Goal: Task Accomplishment & Management: Manage account settings

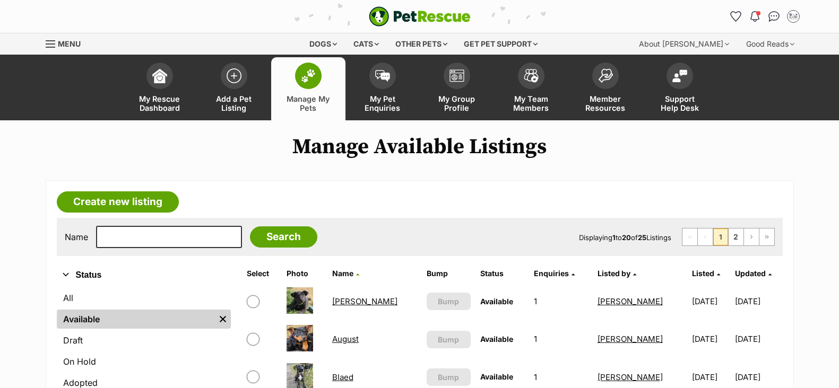
scroll to position [199, 0]
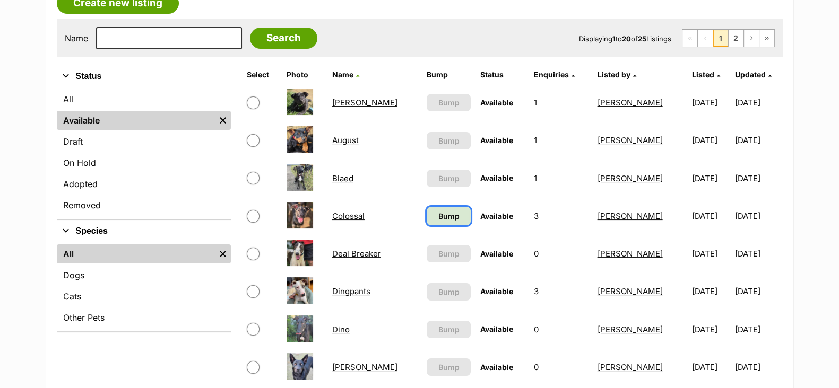
click at [450, 208] on link "Bump" at bounding box center [449, 216] width 44 height 19
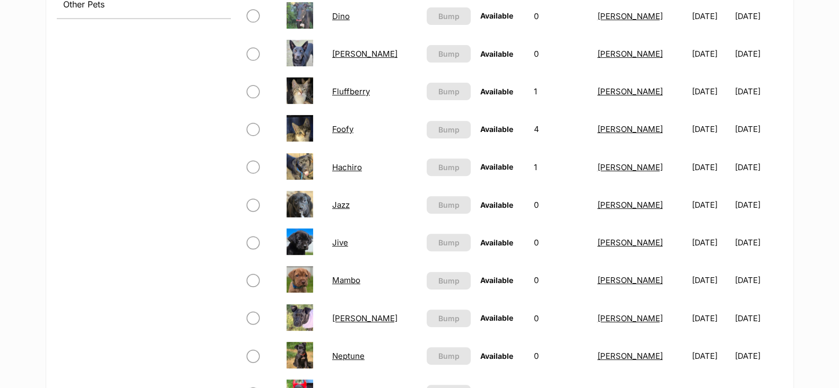
scroll to position [530, 0]
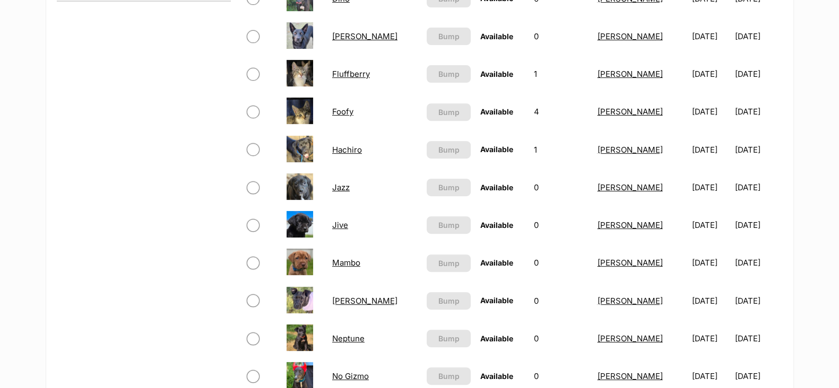
click at [350, 187] on link "Jazz" at bounding box center [341, 187] width 18 height 10
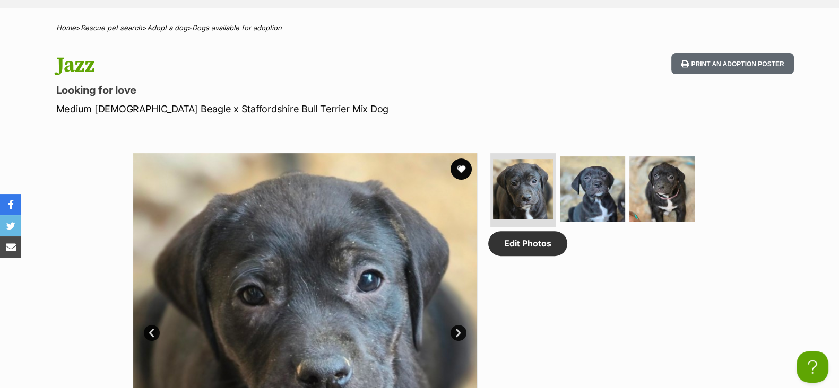
scroll to position [398, 0]
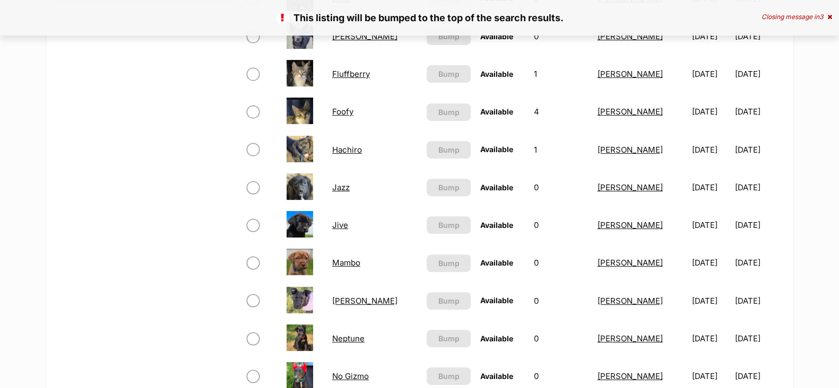
click at [347, 224] on link "Jive" at bounding box center [340, 225] width 16 height 10
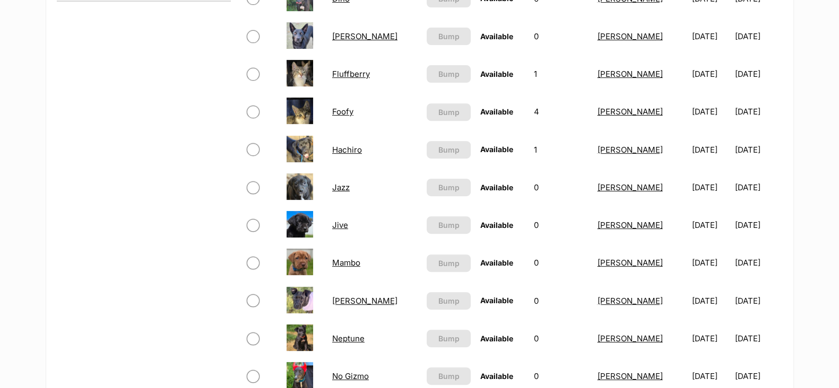
click at [353, 264] on link "Mambo" at bounding box center [346, 263] width 28 height 10
click at [351, 299] on link "[PERSON_NAME]" at bounding box center [364, 301] width 65 height 10
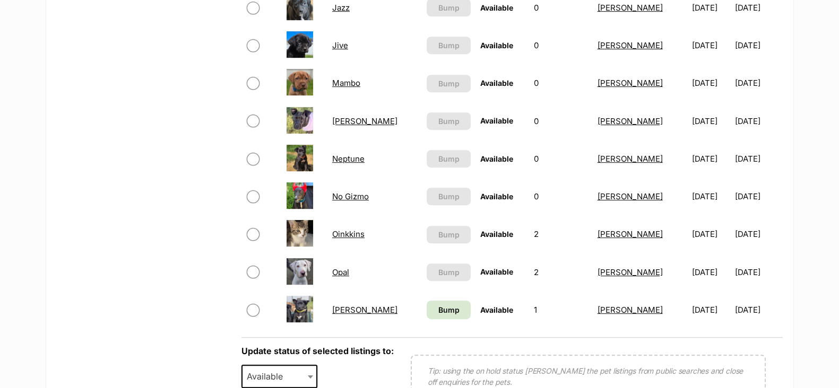
scroll to position [729, 0]
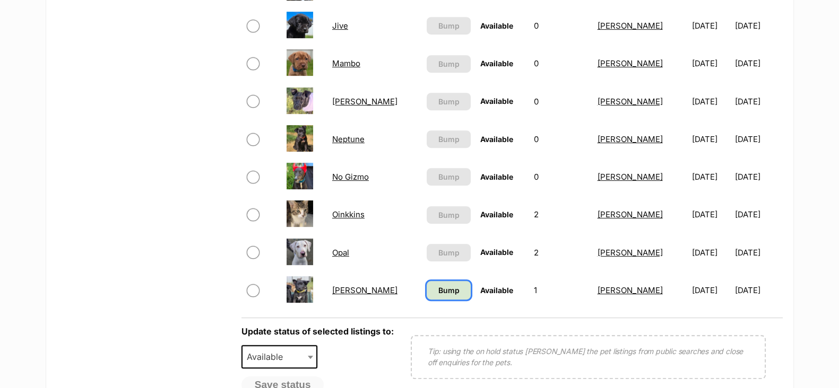
click at [438, 296] on span "Bump" at bounding box center [448, 290] width 21 height 11
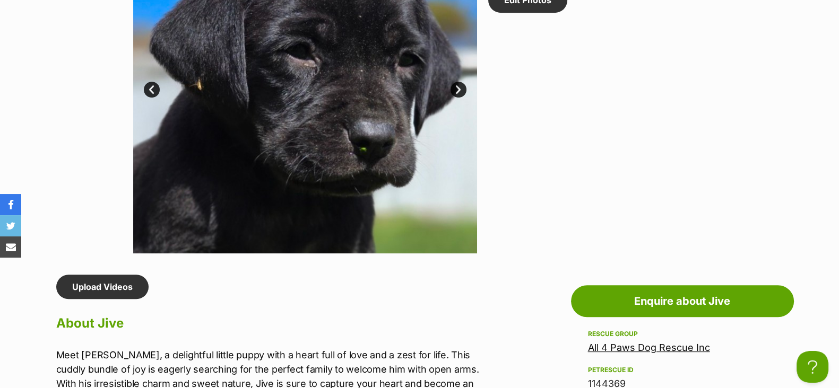
scroll to position [862, 0]
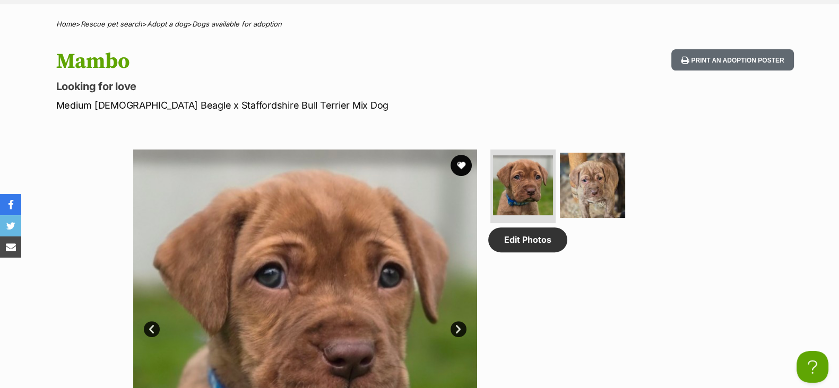
scroll to position [398, 0]
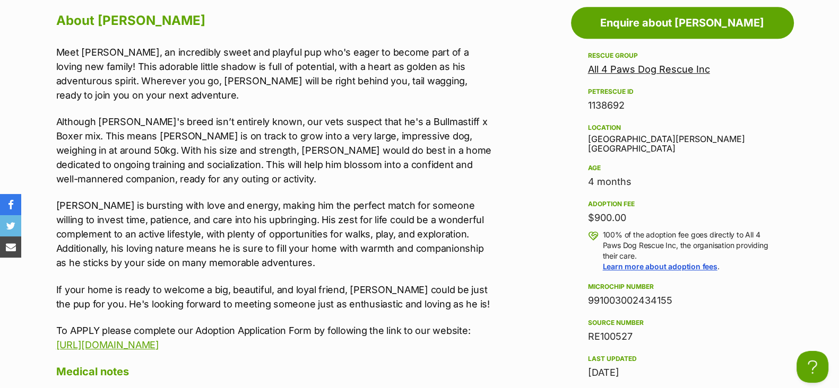
scroll to position [862, 0]
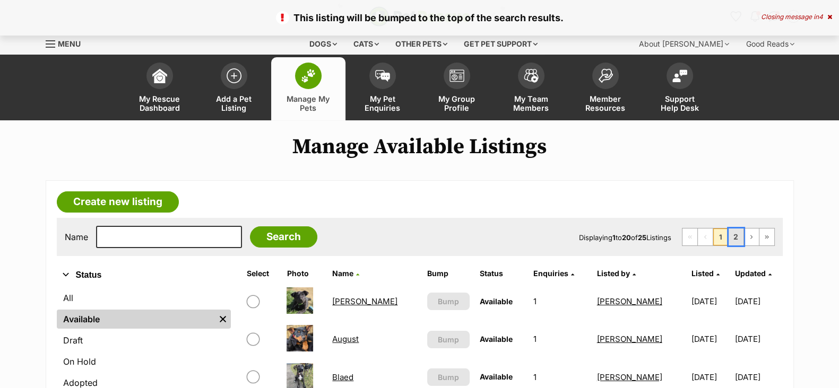
click at [733, 240] on link "2" at bounding box center [735, 237] width 15 height 17
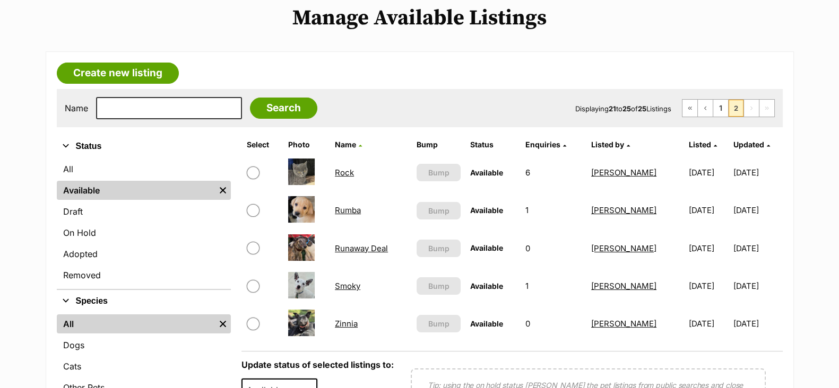
scroll to position [132, 0]
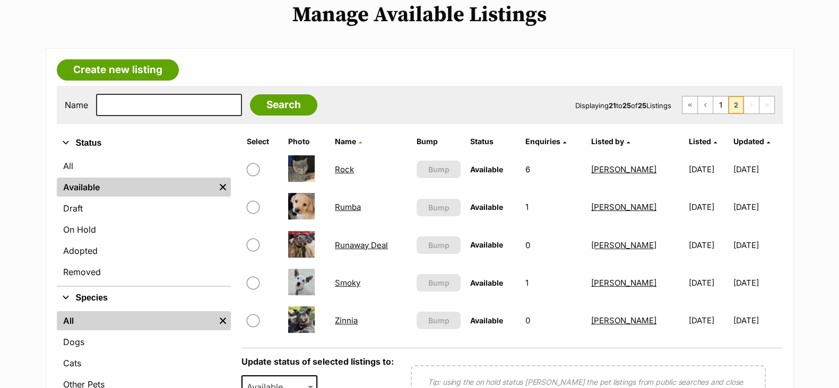
click at [354, 204] on link "Rumba" at bounding box center [348, 207] width 26 height 10
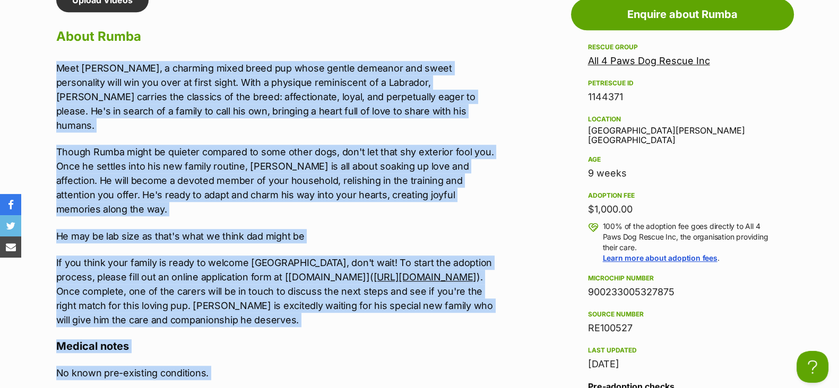
scroll to position [937, 0]
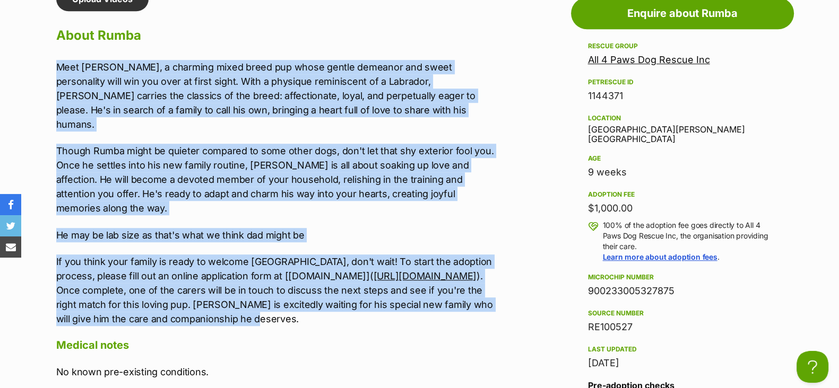
drag, startPoint x: 53, startPoint y: 140, endPoint x: 348, endPoint y: 298, distance: 334.9
click at [348, 298] on div "Upload Videos About Rumba Meet Rumba, a charming mixed breed pup whose gentle d…" at bounding box center [270, 305] width 449 height 636
copy div "Meet Rumba, a charming mixed breed pup whose gentle demeanor and sweet personal…"
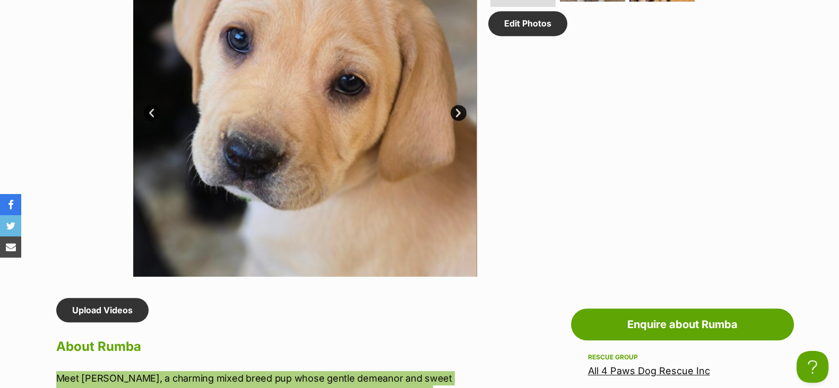
scroll to position [540, 0]
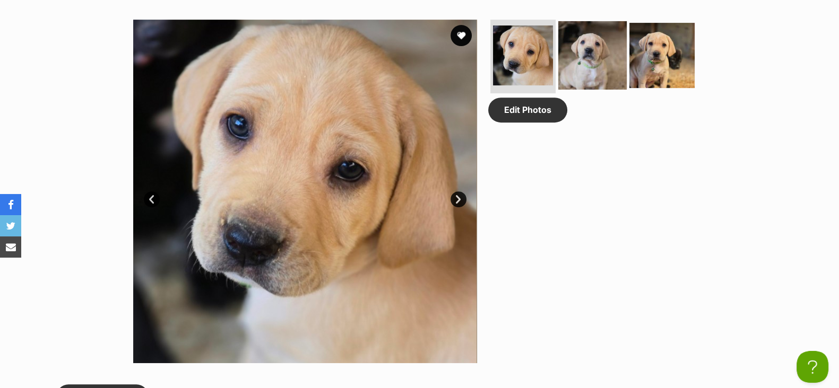
click at [586, 51] on img at bounding box center [592, 55] width 68 height 68
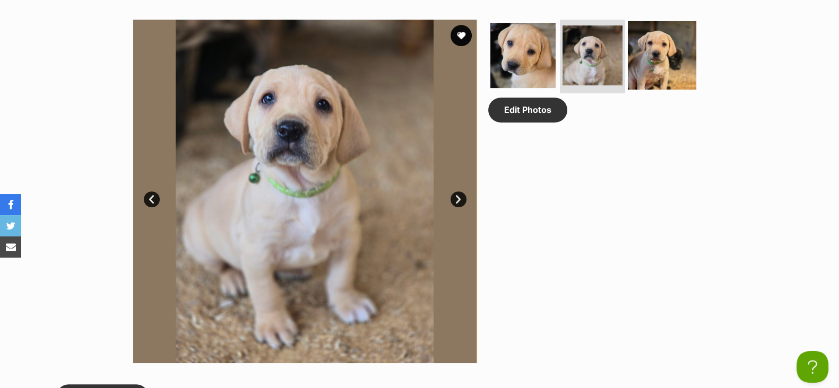
click at [651, 59] on img at bounding box center [662, 55] width 68 height 68
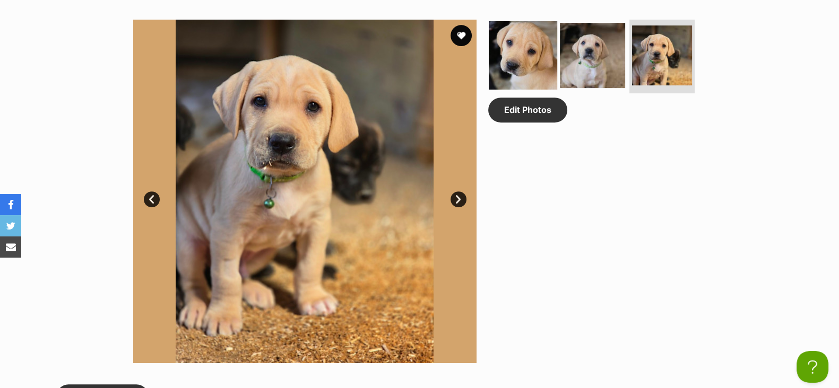
click at [536, 51] on img at bounding box center [523, 55] width 68 height 68
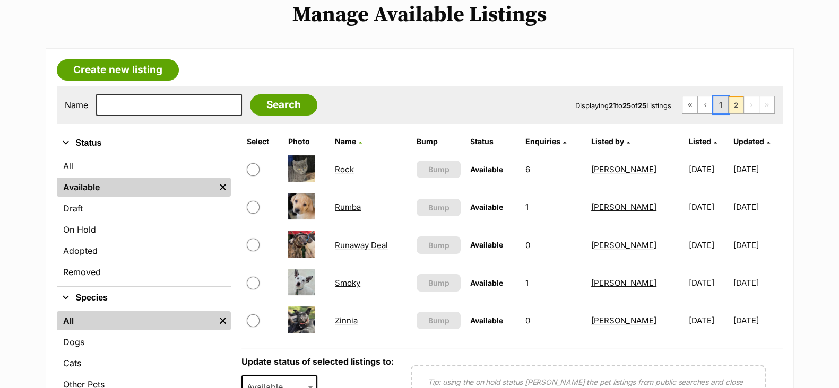
click at [719, 108] on link "1" at bounding box center [720, 105] width 15 height 17
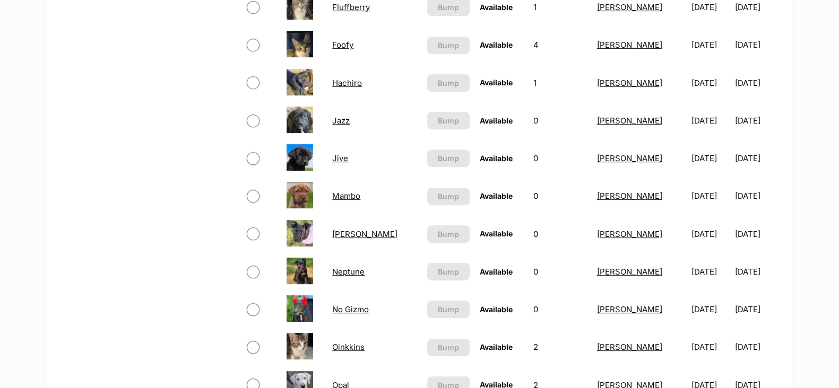
click at [347, 236] on link "[PERSON_NAME]" at bounding box center [364, 234] width 65 height 10
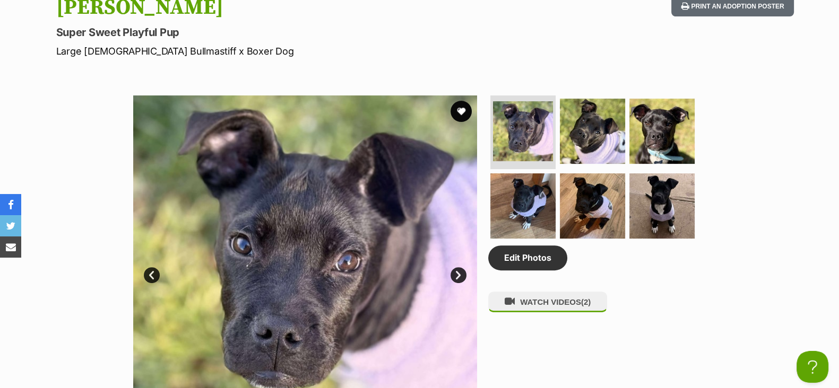
scroll to position [597, 0]
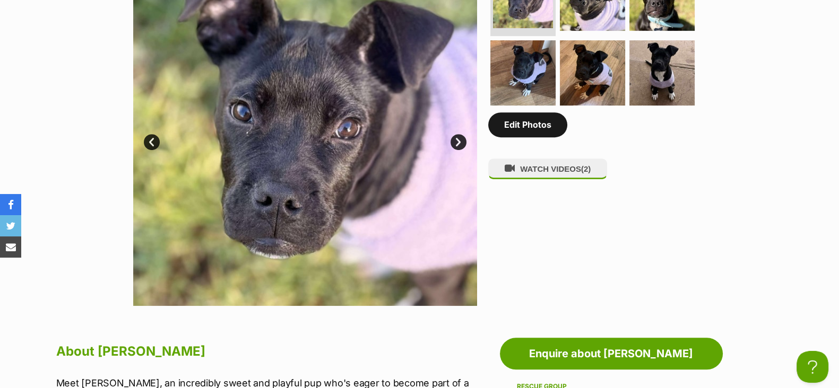
click at [518, 133] on link "Edit Photos" at bounding box center [527, 124] width 79 height 24
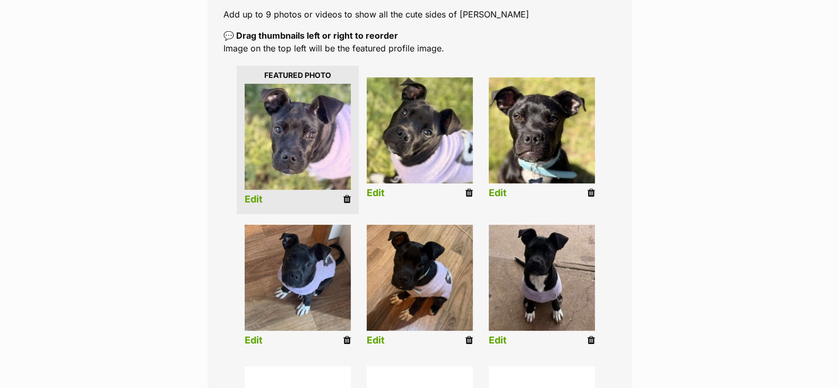
scroll to position [398, 0]
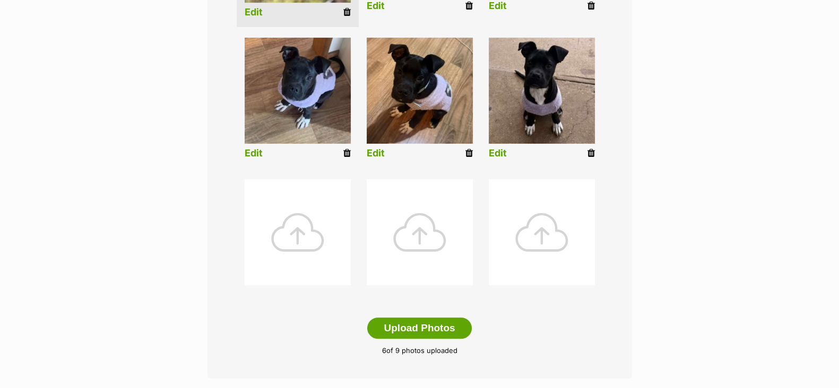
click at [324, 258] on div at bounding box center [298, 232] width 106 height 106
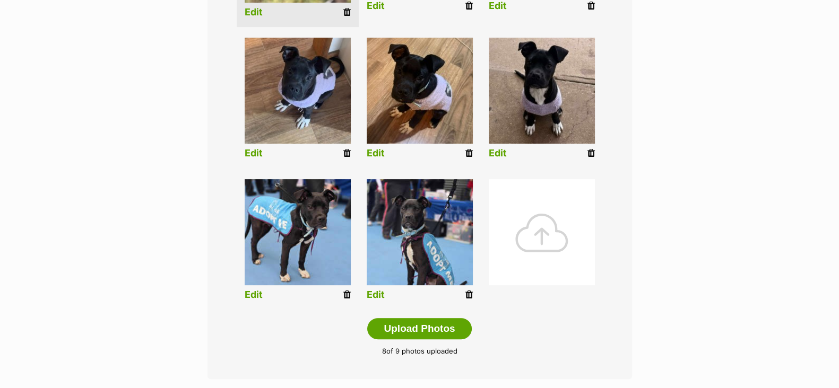
click at [379, 298] on link "Edit" at bounding box center [376, 295] width 18 height 11
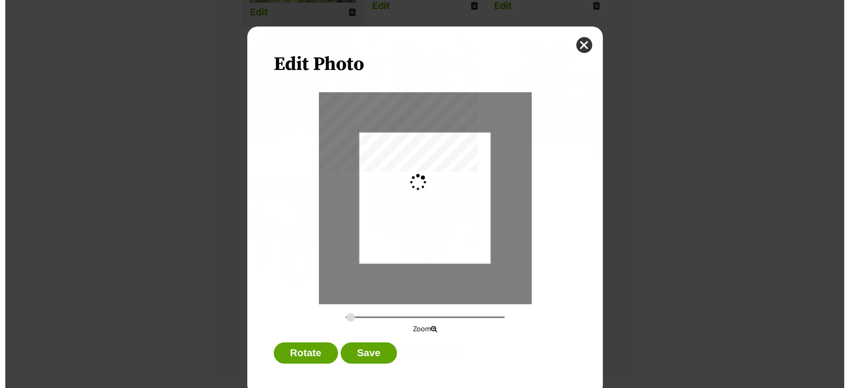
scroll to position [0, 0]
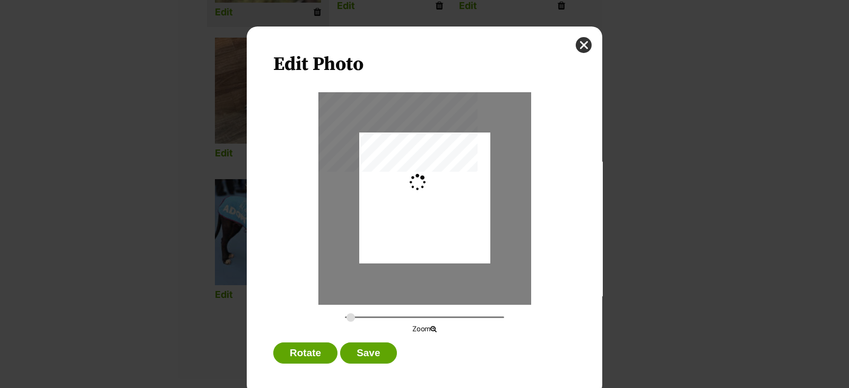
type input "0.2744"
drag, startPoint x: 458, startPoint y: 256, endPoint x: 456, endPoint y: 266, distance: 10.3
click at [456, 266] on div "Dialog Window - Close (Press escape to close)" at bounding box center [424, 208] width 131 height 175
click at [381, 345] on button "Save" at bounding box center [368, 353] width 56 height 21
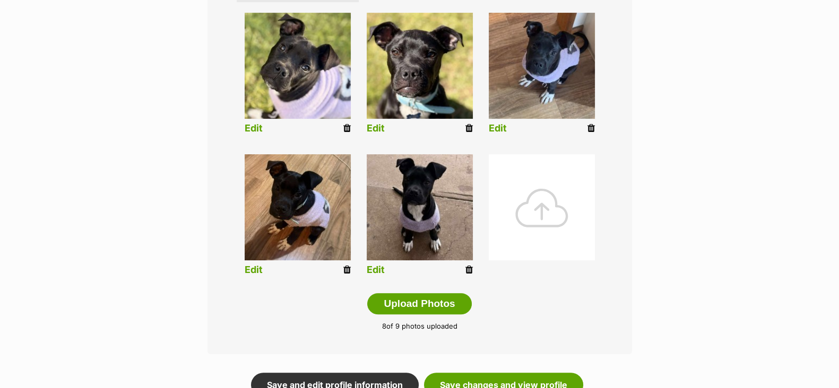
scroll to position [524, 0]
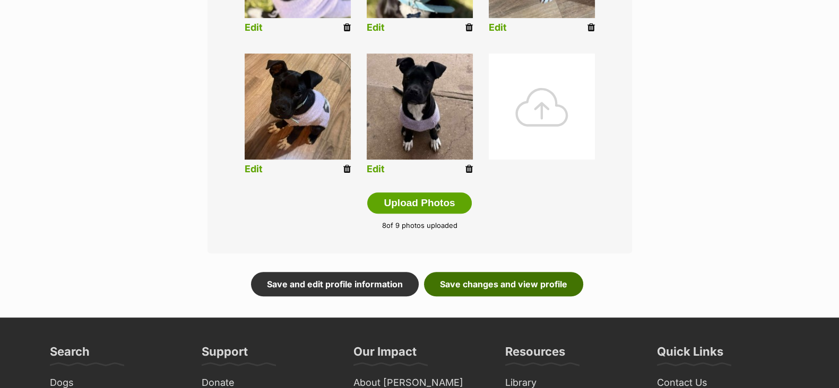
click at [519, 282] on link "Save changes and view profile" at bounding box center [503, 284] width 159 height 24
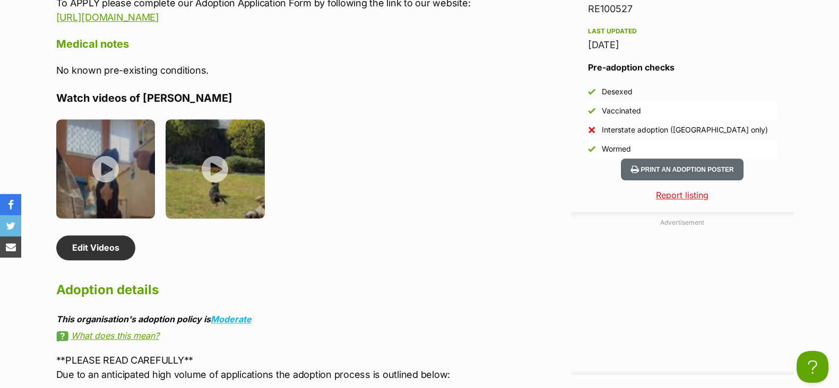
scroll to position [1260, 0]
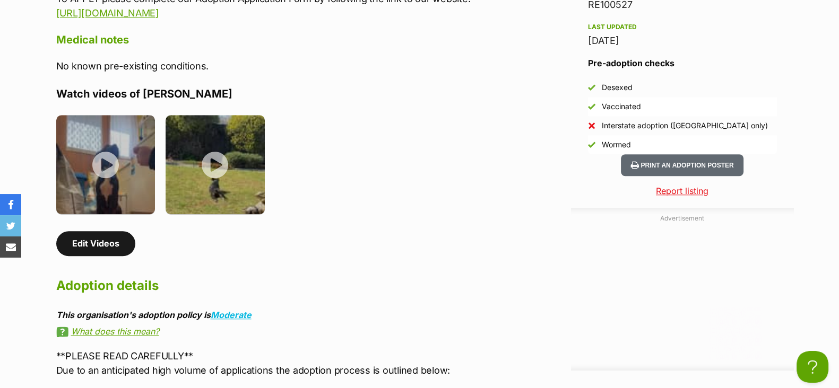
click at [109, 237] on link "Edit Videos" at bounding box center [95, 243] width 79 height 24
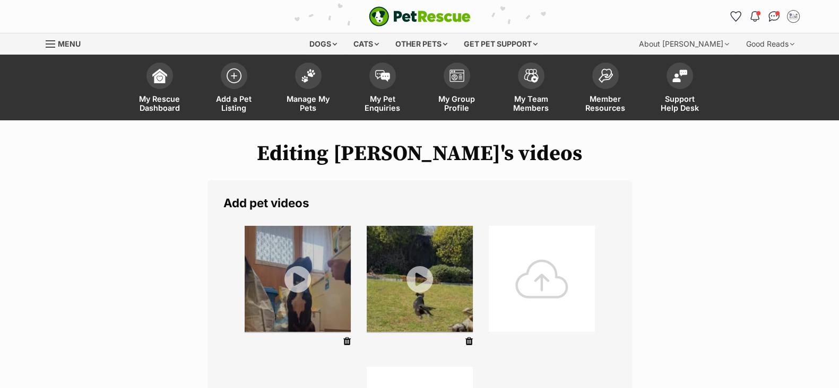
click at [535, 285] on div at bounding box center [542, 279] width 106 height 106
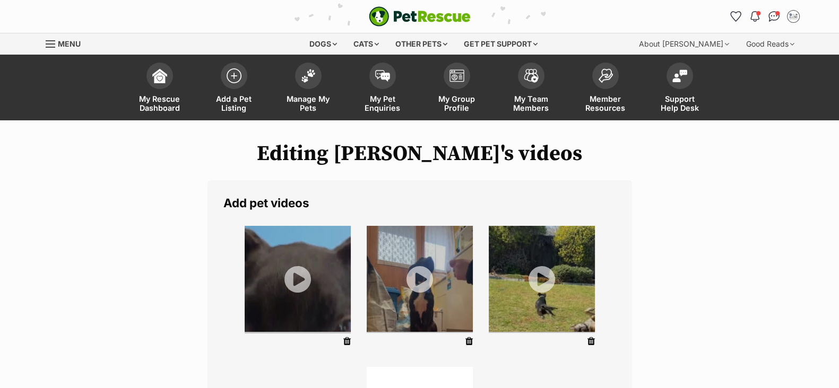
click at [296, 285] on img at bounding box center [298, 279] width 106 height 106
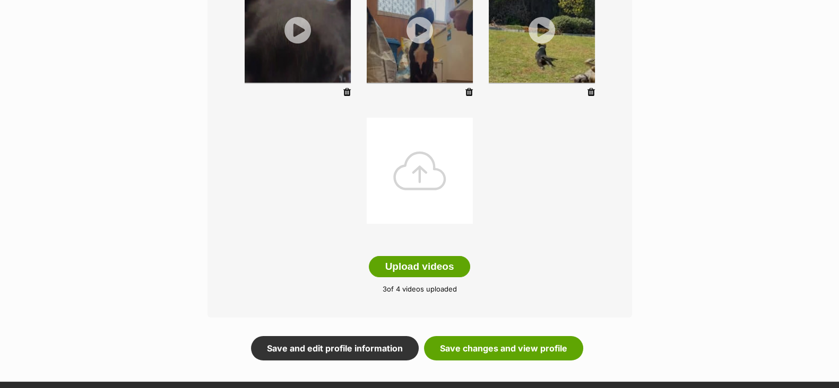
scroll to position [265, 0]
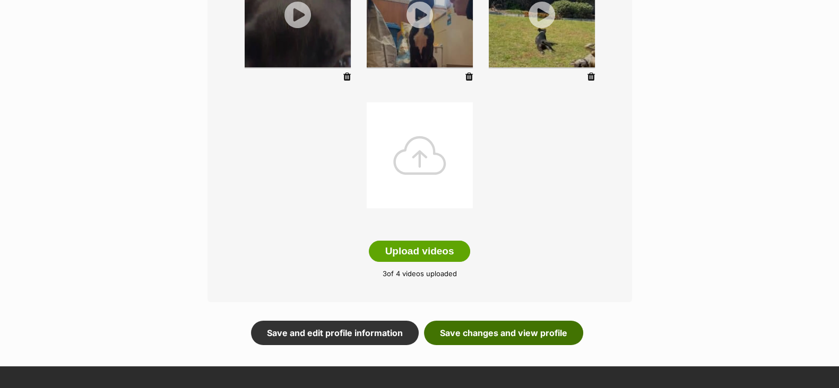
drag, startPoint x: 501, startPoint y: 329, endPoint x: 493, endPoint y: 314, distance: 16.9
click at [500, 328] on link "Save changes and view profile" at bounding box center [503, 333] width 159 height 24
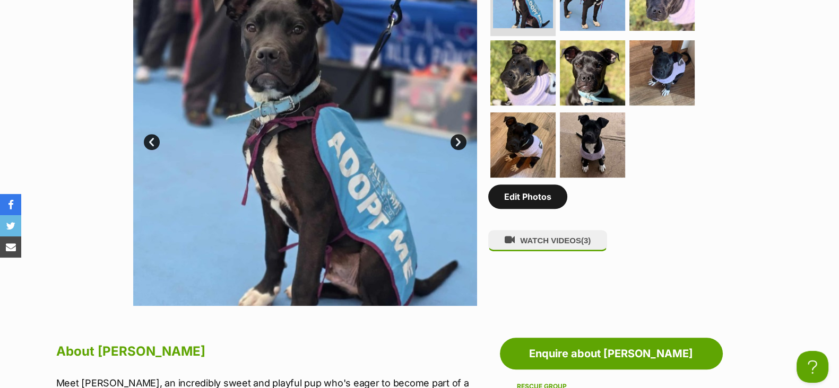
click at [520, 203] on link "Edit Photos" at bounding box center [527, 197] width 79 height 24
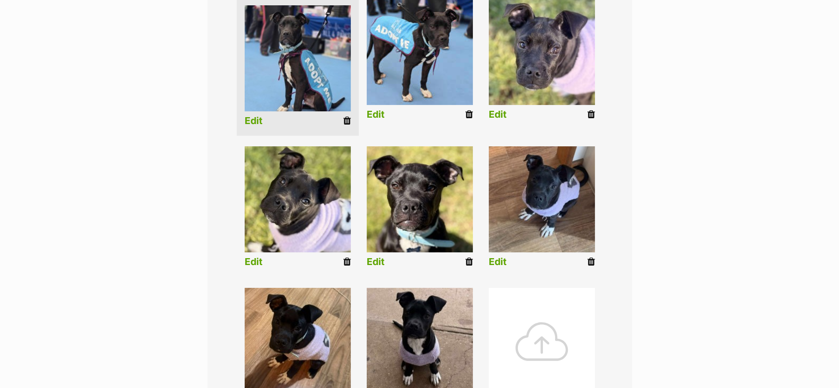
scroll to position [398, 0]
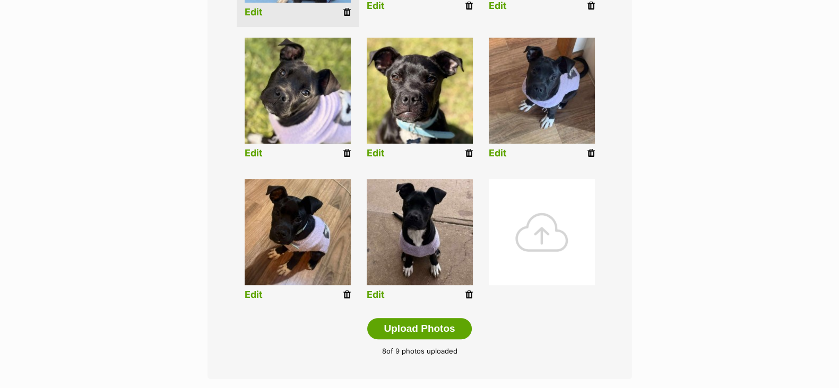
click at [551, 250] on div at bounding box center [542, 232] width 106 height 106
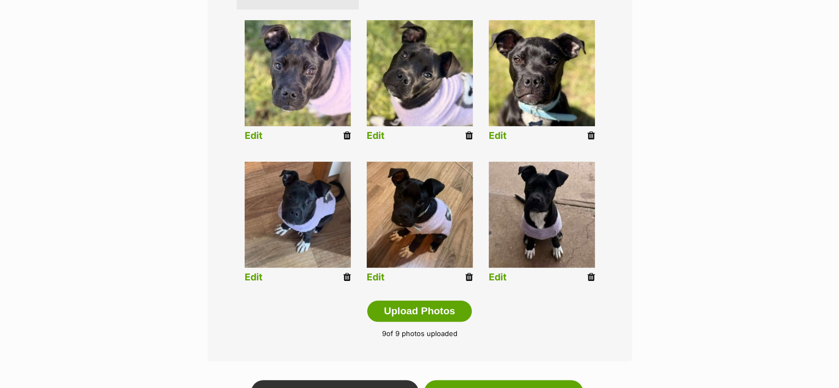
scroll to position [597, 0]
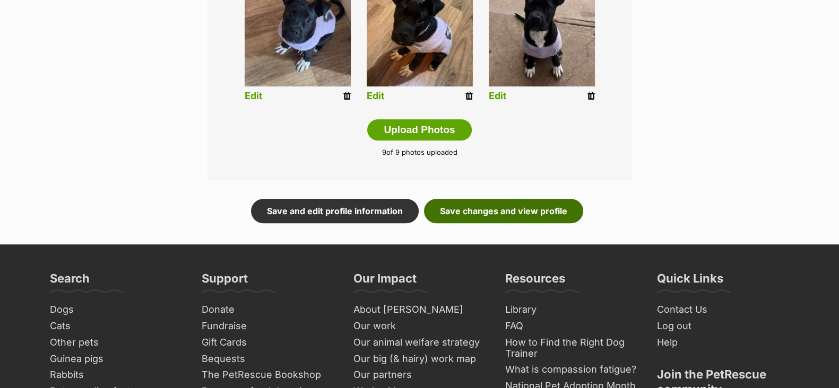
click at [536, 208] on link "Save changes and view profile" at bounding box center [503, 211] width 159 height 24
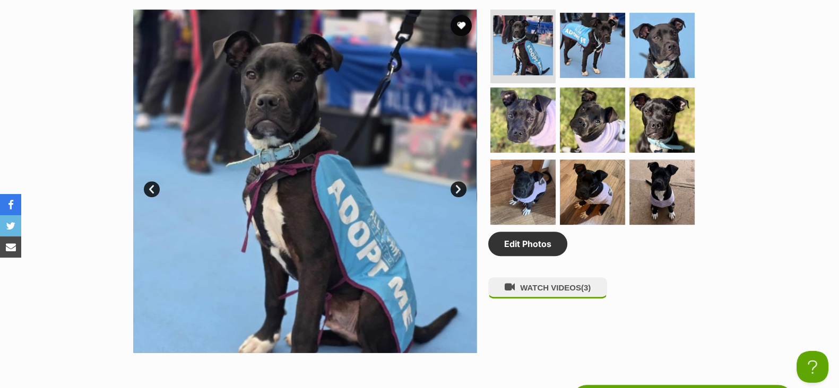
scroll to position [530, 0]
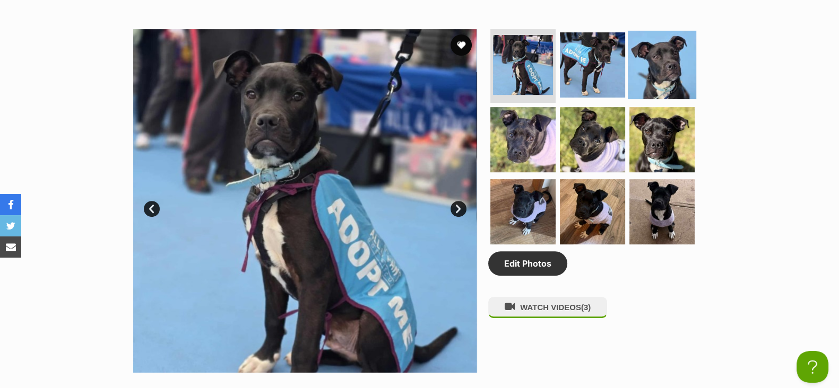
click at [662, 68] on img at bounding box center [662, 64] width 68 height 68
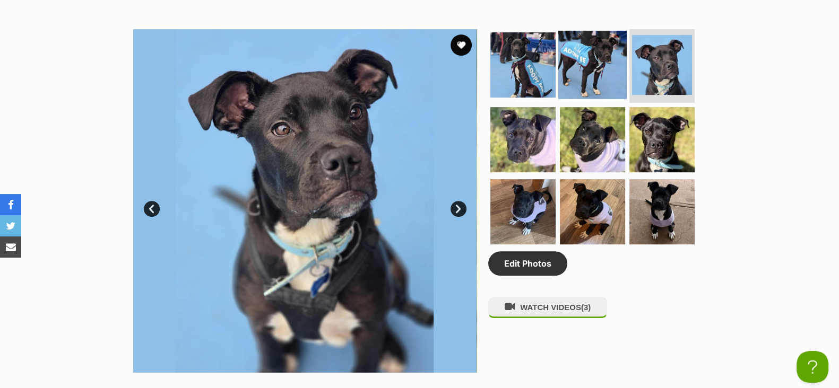
click at [602, 68] on img at bounding box center [592, 64] width 68 height 68
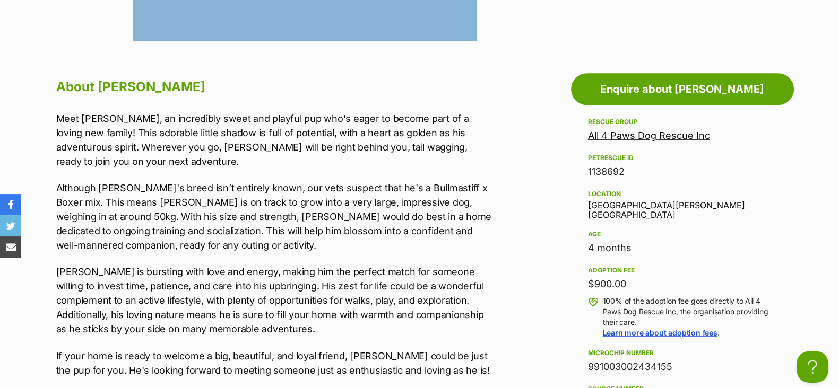
scroll to position [663, 0]
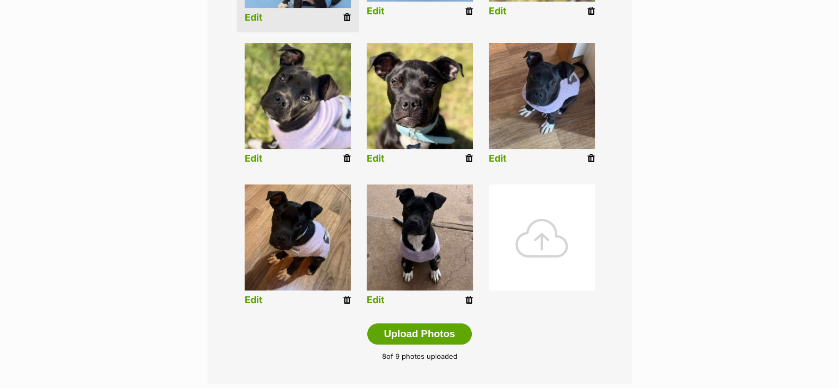
scroll to position [413, 0]
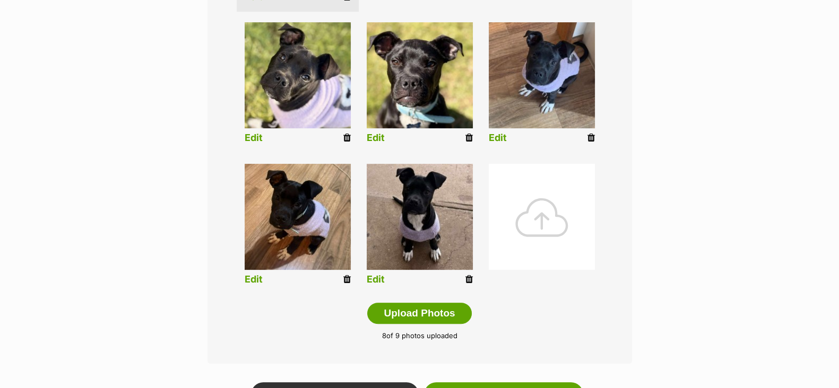
click at [544, 236] on div at bounding box center [542, 217] width 106 height 106
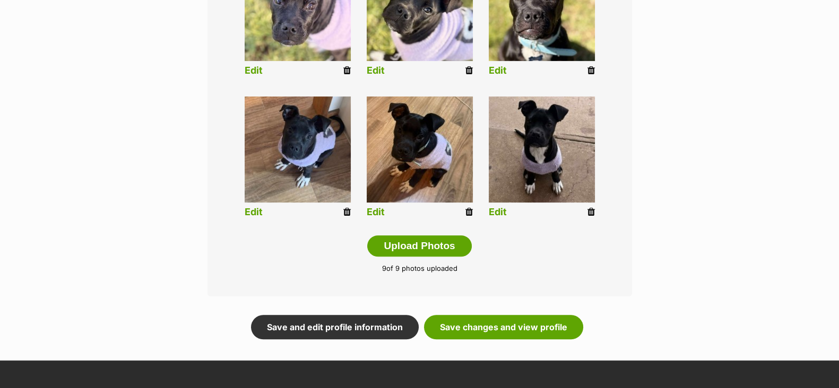
scroll to position [546, 0]
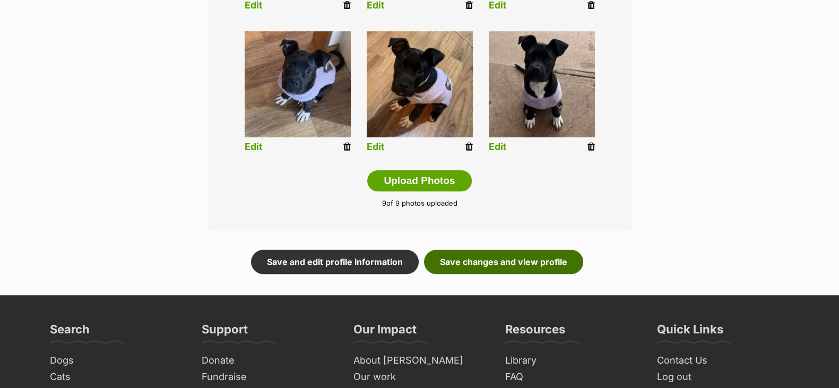
click at [523, 264] on link "Save changes and view profile" at bounding box center [503, 262] width 159 height 24
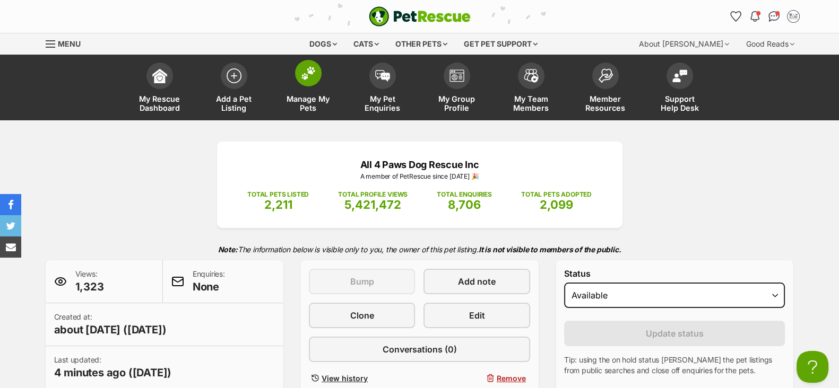
click at [306, 93] on link "Manage My Pets" at bounding box center [308, 88] width 74 height 63
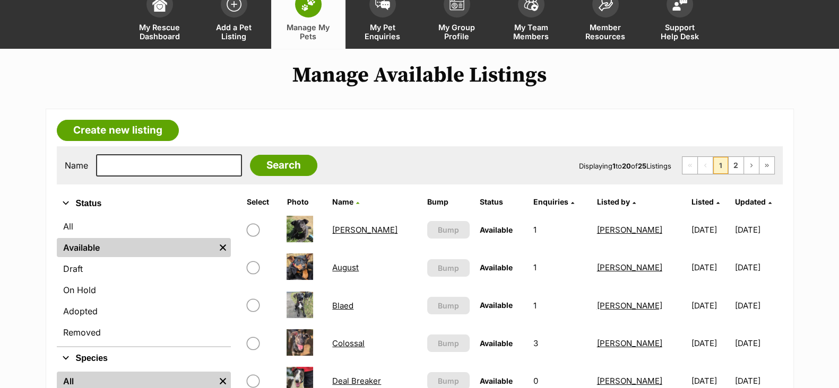
scroll to position [66, 0]
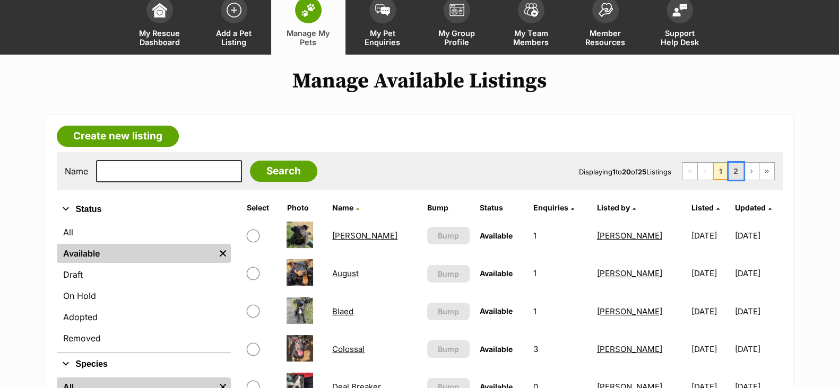
click at [738, 168] on link "2" at bounding box center [735, 171] width 15 height 17
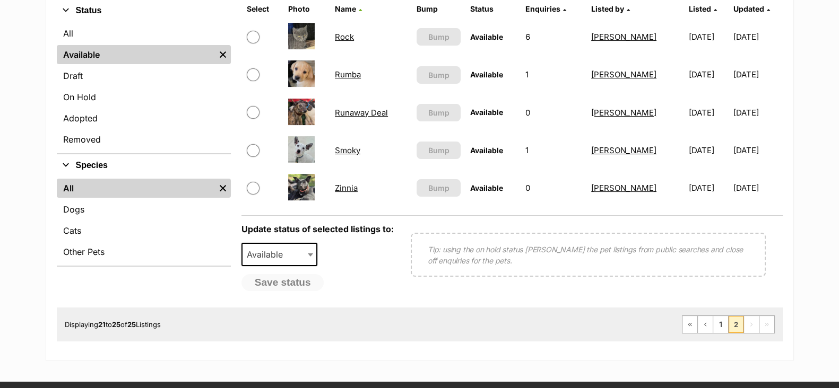
scroll to position [332, 0]
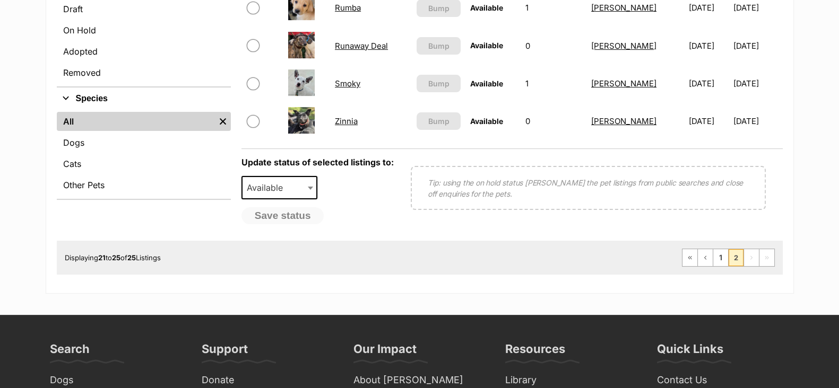
click at [355, 79] on link "Smoky" at bounding box center [347, 84] width 25 height 10
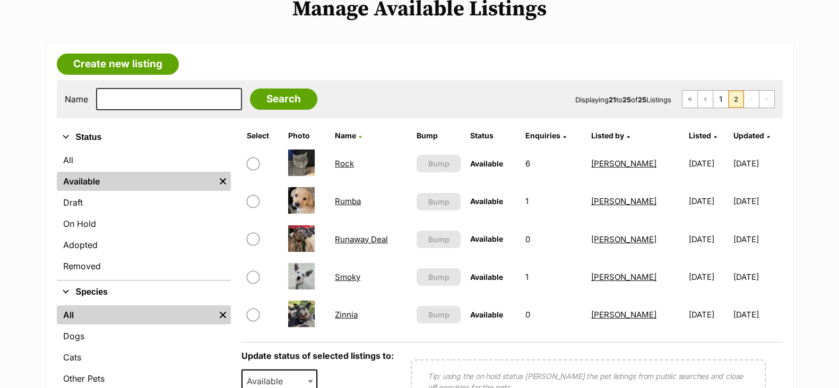
scroll to position [132, 0]
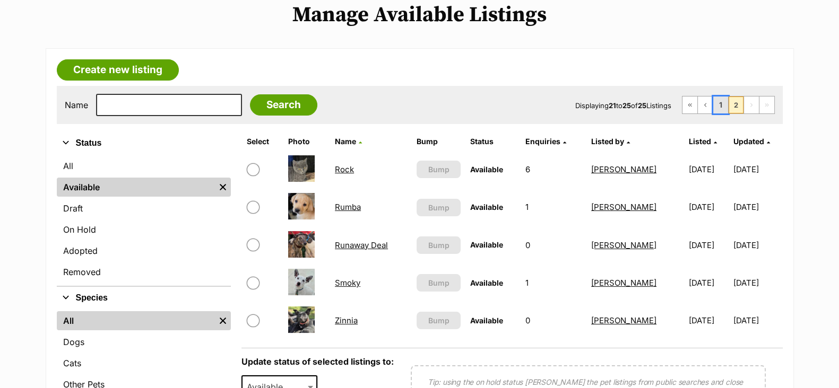
drag, startPoint x: 723, startPoint y: 107, endPoint x: 715, endPoint y: 105, distance: 7.7
click at [723, 107] on link "1" at bounding box center [720, 105] width 15 height 17
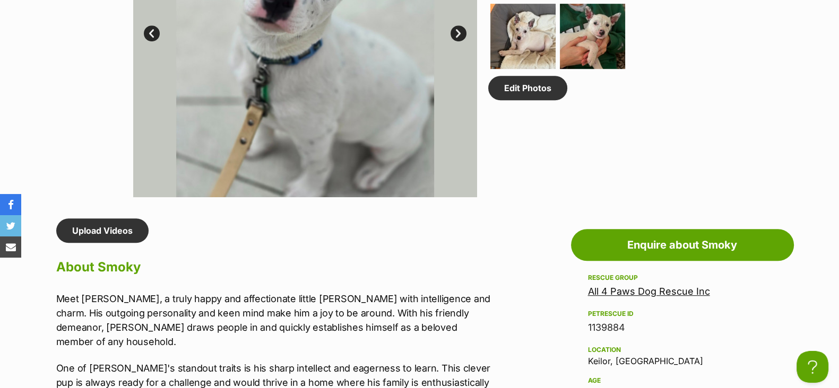
scroll to position [663, 0]
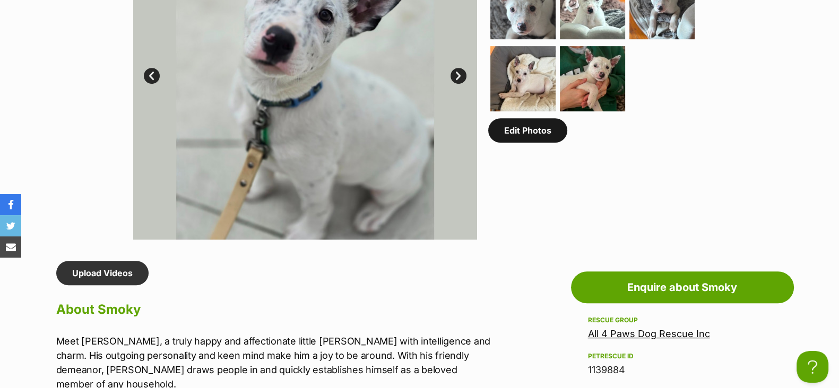
click at [529, 134] on link "Edit Photos" at bounding box center [527, 130] width 79 height 24
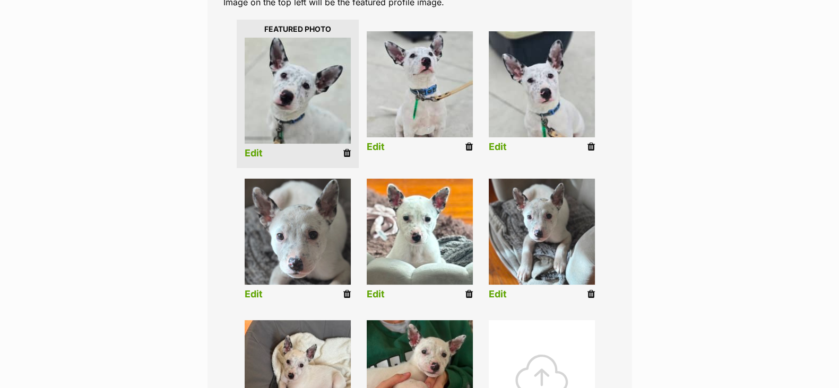
scroll to position [332, 0]
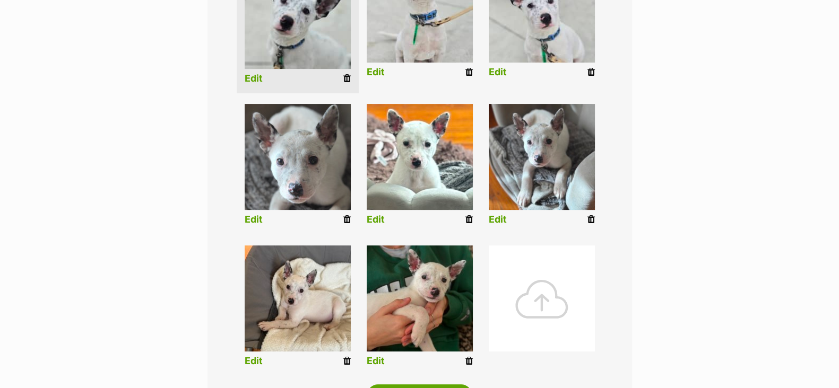
click at [532, 313] on div at bounding box center [542, 299] width 106 height 106
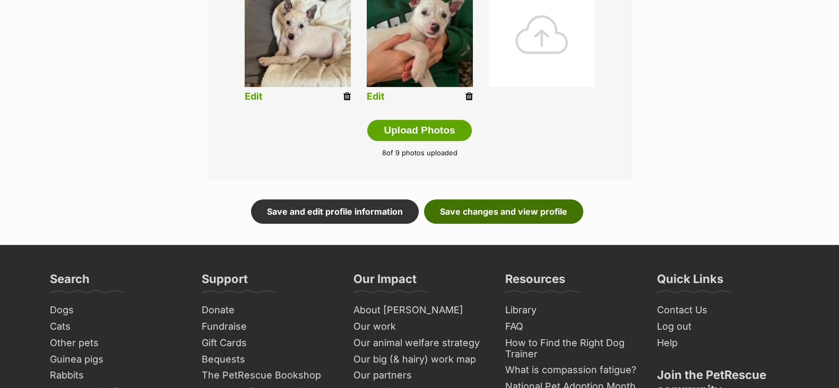
scroll to position [597, 0]
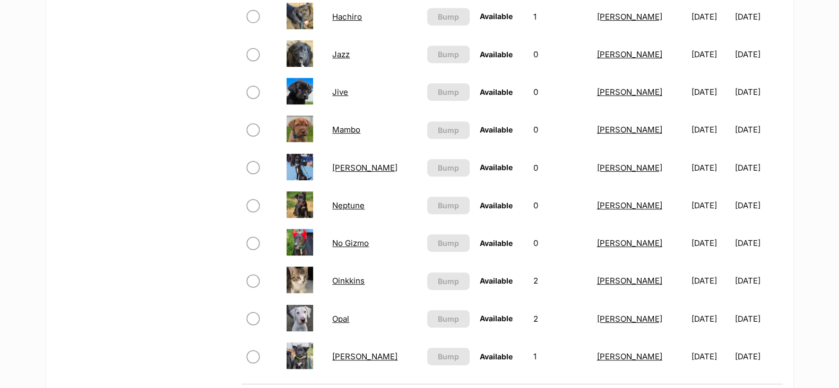
scroll to position [398, 0]
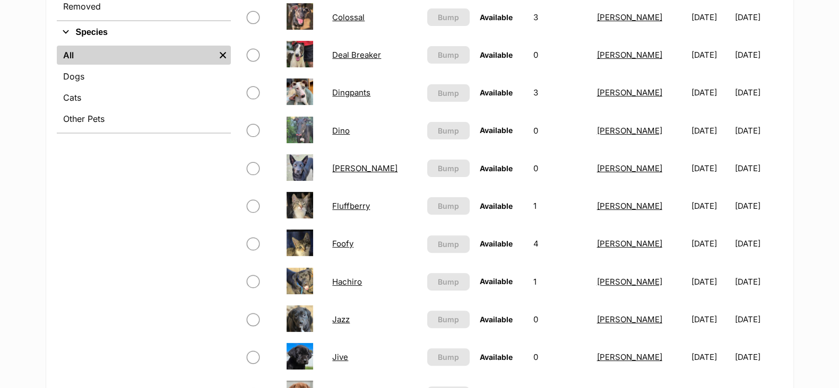
click at [343, 91] on link "Dingpants" at bounding box center [351, 93] width 38 height 10
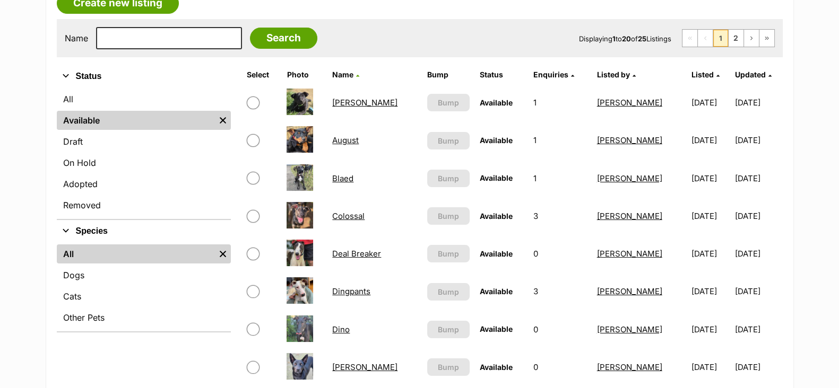
scroll to position [199, 0]
